Goal: Transaction & Acquisition: Register for event/course

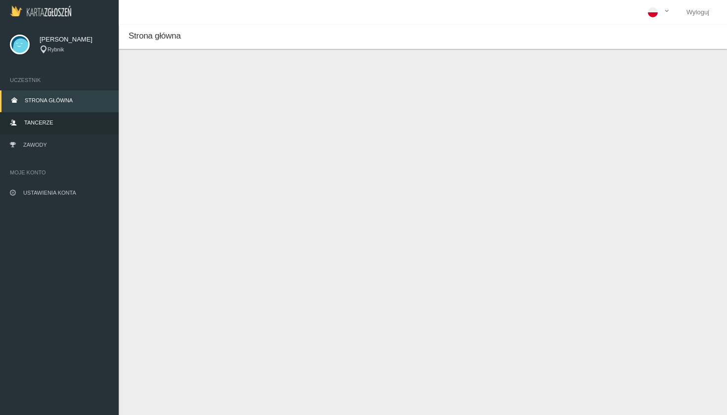
click at [36, 119] on link "Tancerze" at bounding box center [59, 124] width 119 height 22
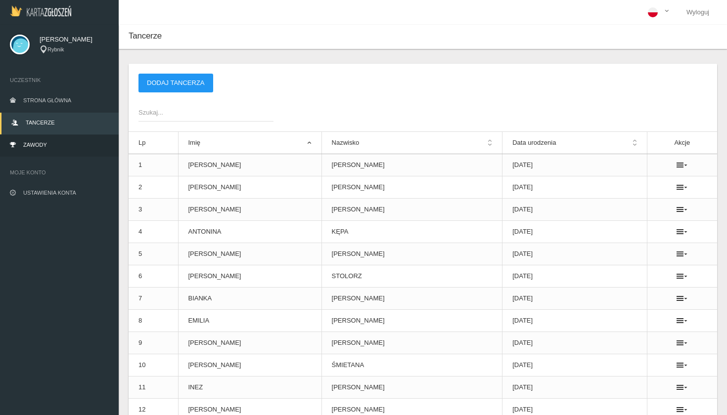
click at [35, 142] on span "Zawody" at bounding box center [35, 145] width 24 height 6
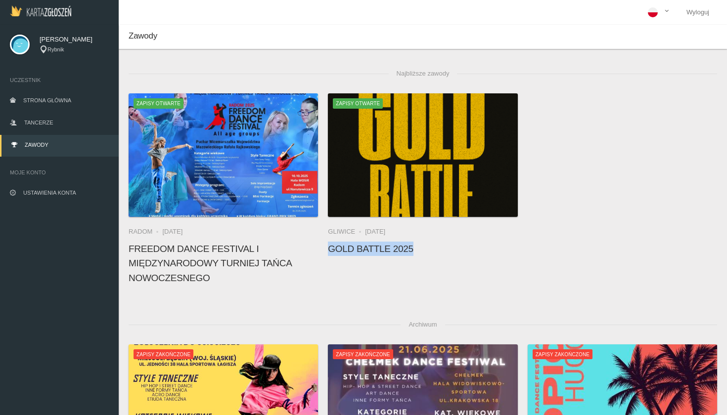
drag, startPoint x: 418, startPoint y: 246, endPoint x: 326, endPoint y: 245, distance: 92.0
click at [326, 245] on div "Zapisy otwarte [GEOGRAPHIC_DATA] [DATE] Gold Battle 2025" at bounding box center [422, 191] width 199 height 197
click at [38, 124] on span "Tancerze" at bounding box center [38, 123] width 29 height 6
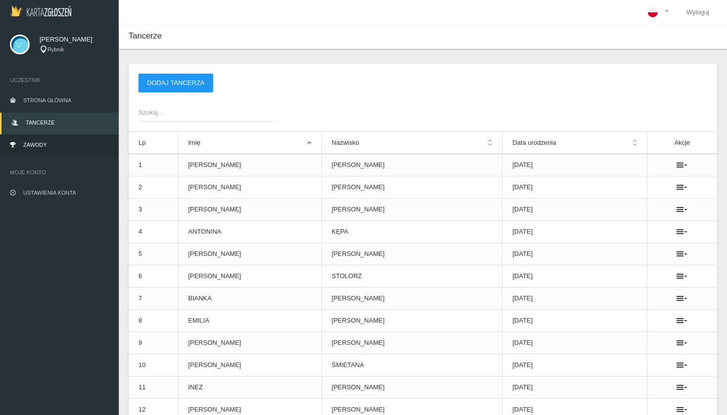
click at [46, 138] on link "Zawody" at bounding box center [59, 146] width 119 height 22
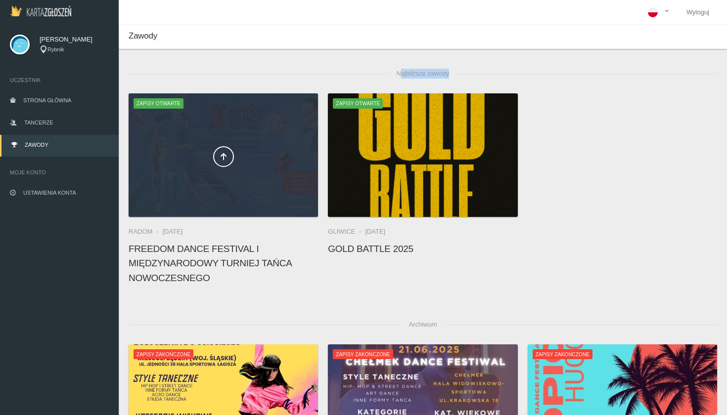
drag, startPoint x: 146, startPoint y: 78, endPoint x: 277, endPoint y: 122, distance: 137.9
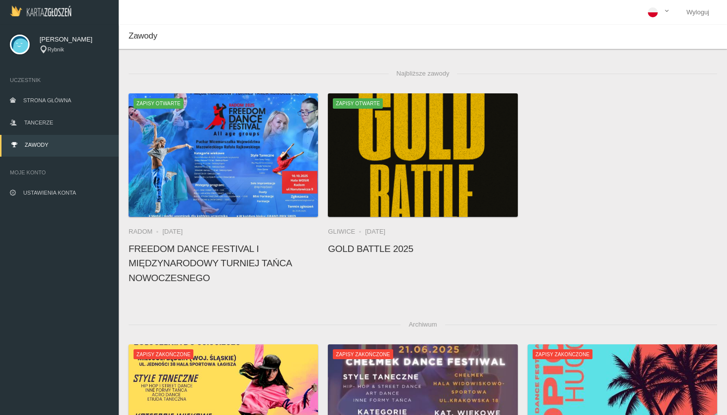
click at [408, 70] on span "Najbliższe zawody" at bounding box center [423, 74] width 69 height 20
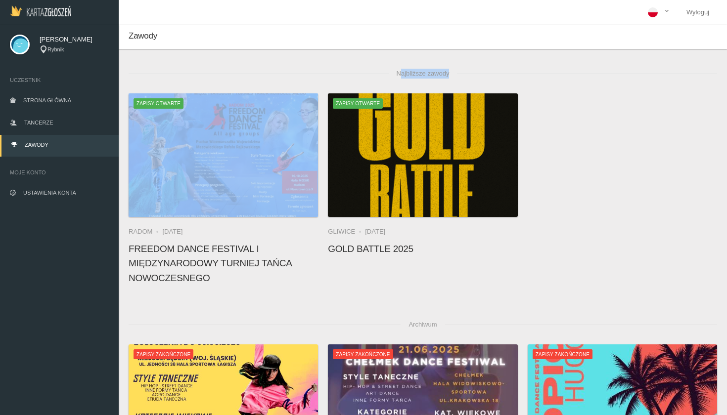
click at [408, 70] on span "Najbliższe zawody" at bounding box center [423, 74] width 69 height 20
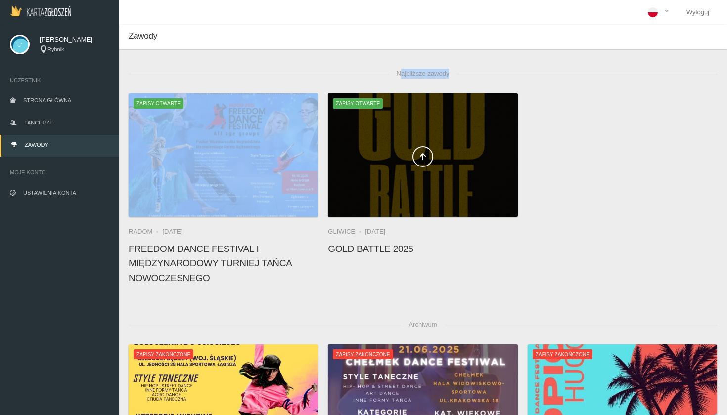
click at [413, 166] on span at bounding box center [422, 156] width 189 height 21
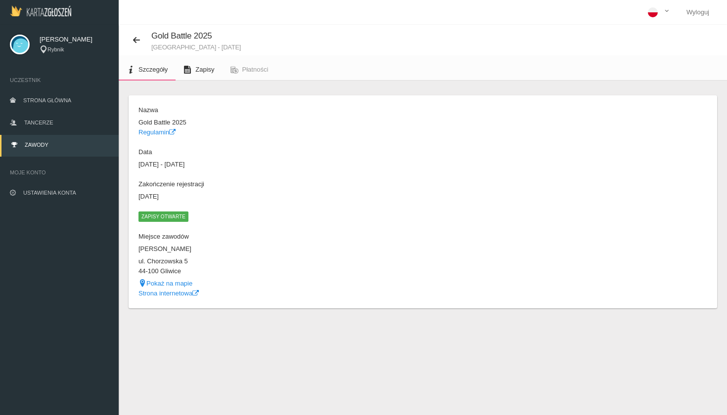
click at [207, 63] on link "Zapisy" at bounding box center [198, 70] width 46 height 22
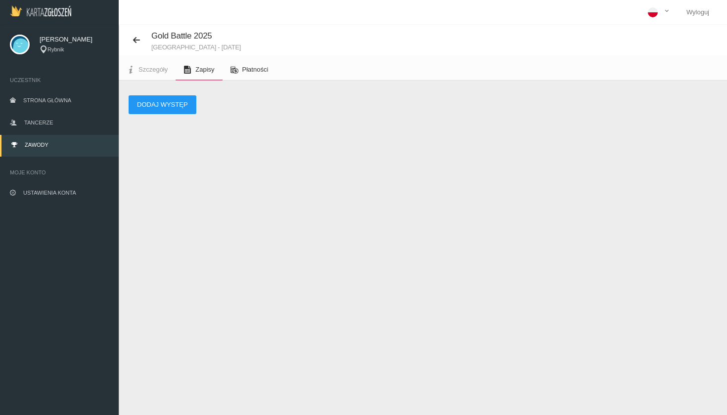
click at [258, 67] on span "Płatności" at bounding box center [255, 69] width 26 height 7
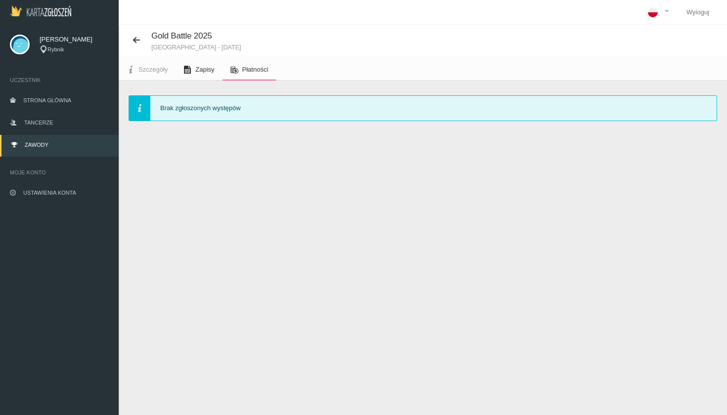
click at [197, 74] on link "Zapisy" at bounding box center [198, 70] width 46 height 22
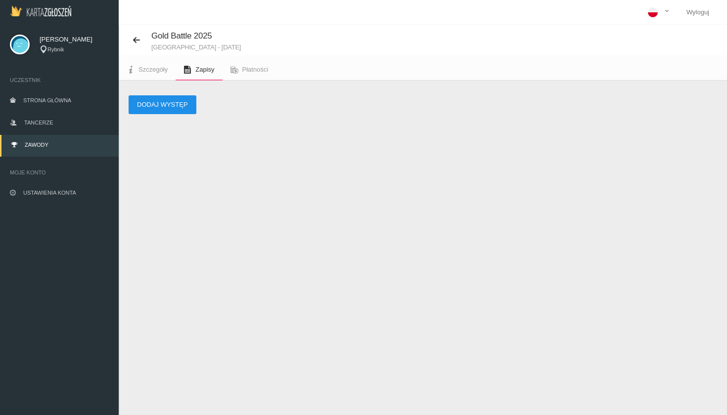
click at [184, 104] on button "Dodaj występ" at bounding box center [163, 104] width 68 height 19
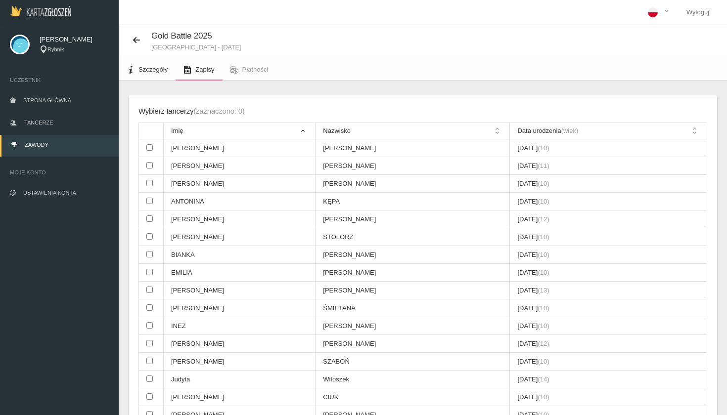
scroll to position [0, 0]
click at [156, 74] on link "Szczegóły" at bounding box center [147, 70] width 57 height 22
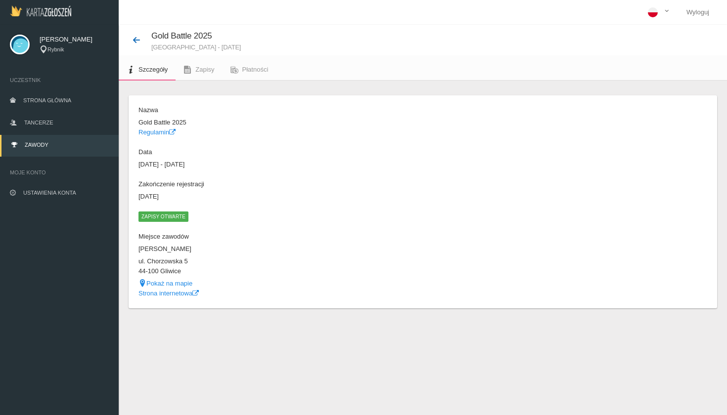
click at [135, 37] on icon at bounding box center [136, 40] width 8 height 8
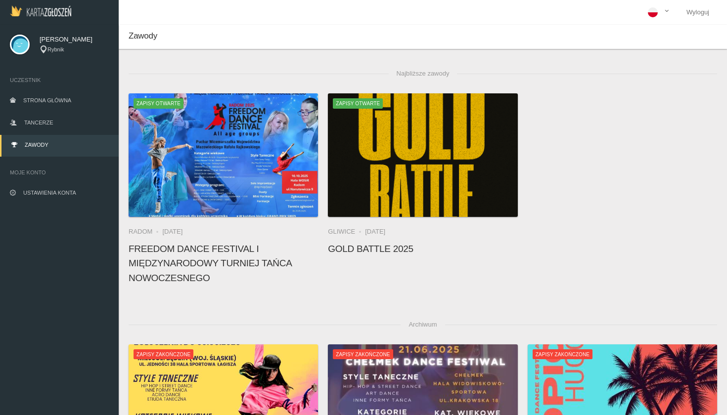
click at [135, 36] on span "Zawody" at bounding box center [143, 35] width 29 height 9
click at [654, 10] on link "Wyloguj" at bounding box center [697, 12] width 39 height 25
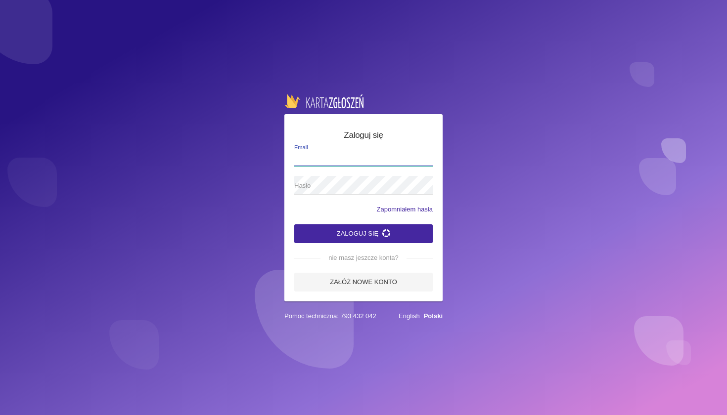
type input "[EMAIL_ADDRESS][DOMAIN_NAME]"
click at [363, 233] on button "Zaloguj się" at bounding box center [363, 233] width 138 height 19
